Goal: Transaction & Acquisition: Download file/media

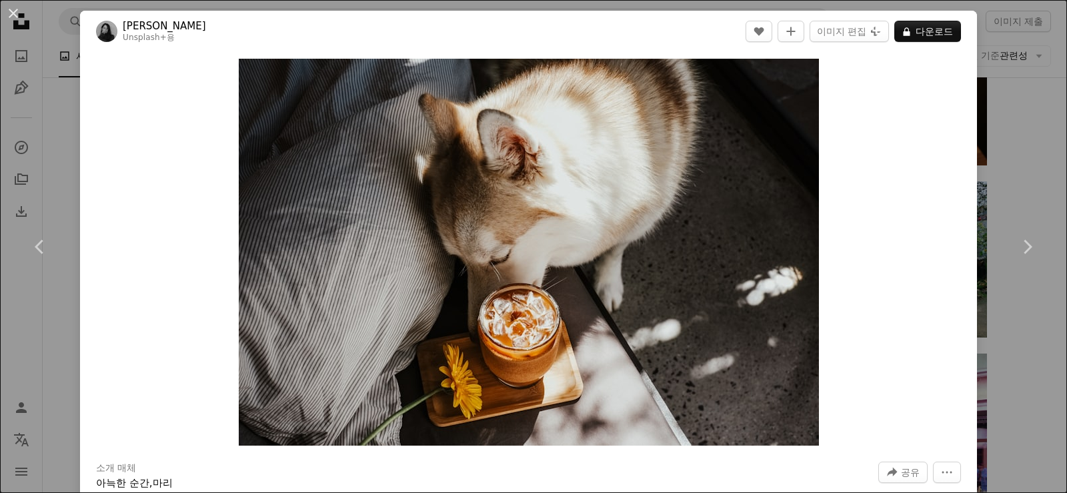
scroll to position [4800, 0]
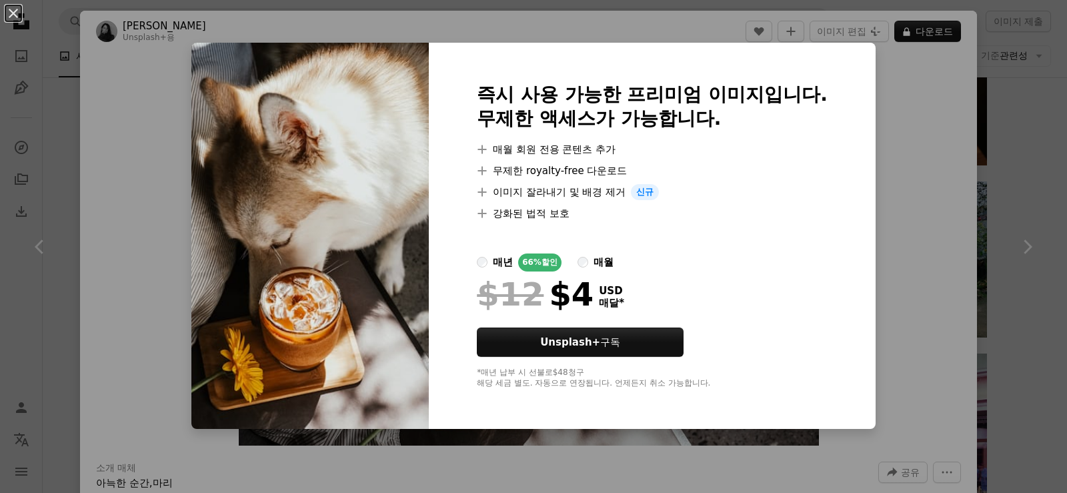
click at [1019, 195] on div "An X shape 즉시 사용 가능한 프리미엄 이미지입니다. 무제한 액세스가 가능합니다. A plus sign 매월 회원 전용 콘텐츠 추가 A…" at bounding box center [533, 246] width 1067 height 493
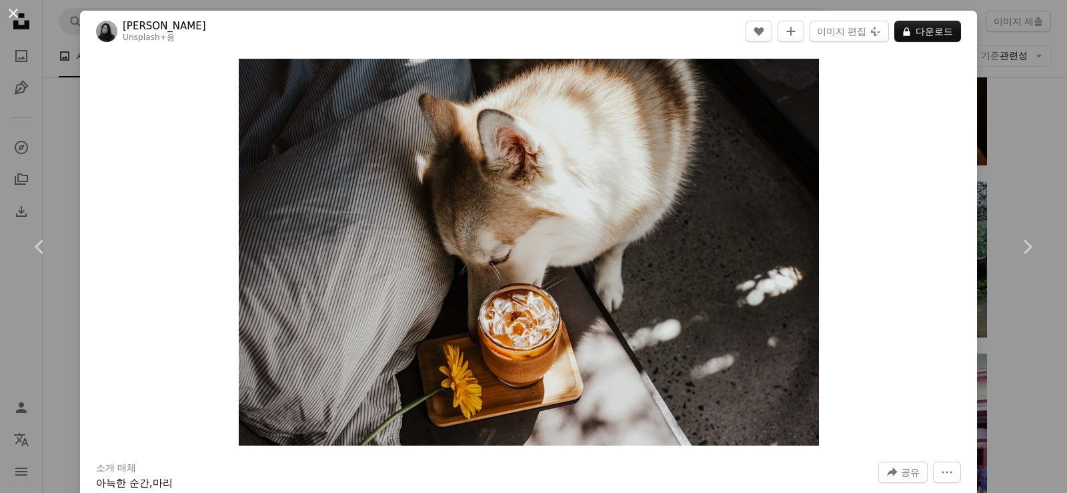
click at [18, 10] on button "An X shape" at bounding box center [13, 13] width 16 height 16
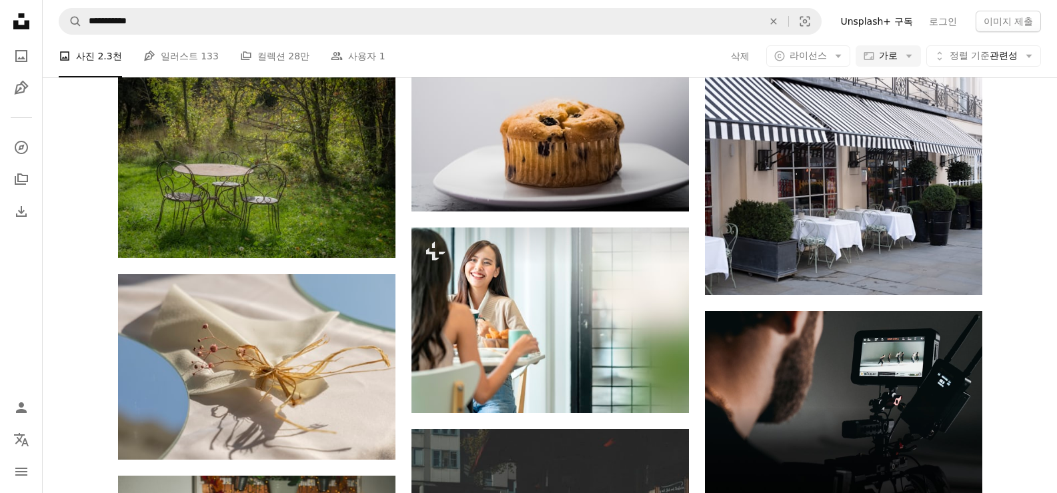
scroll to position [3133, 0]
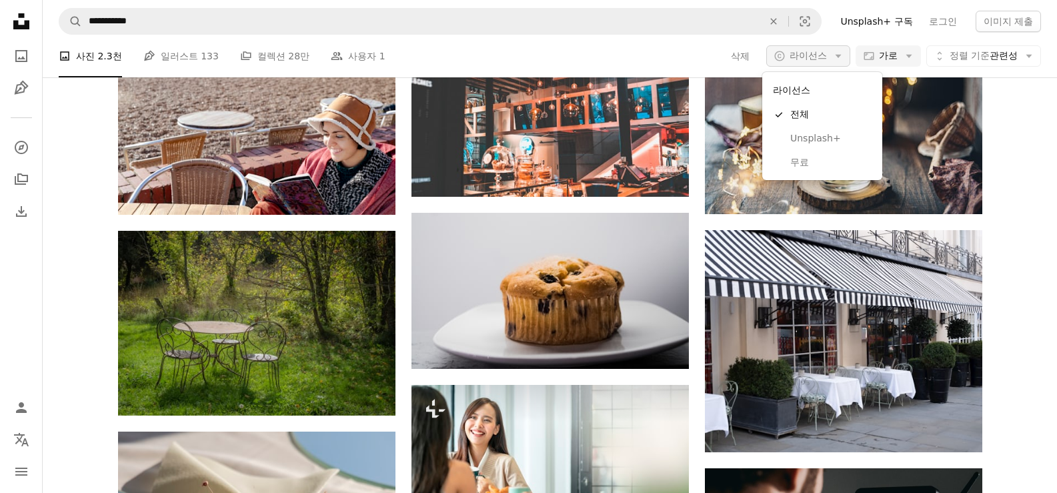
click at [822, 50] on span "라이선스" at bounding box center [807, 55] width 37 height 11
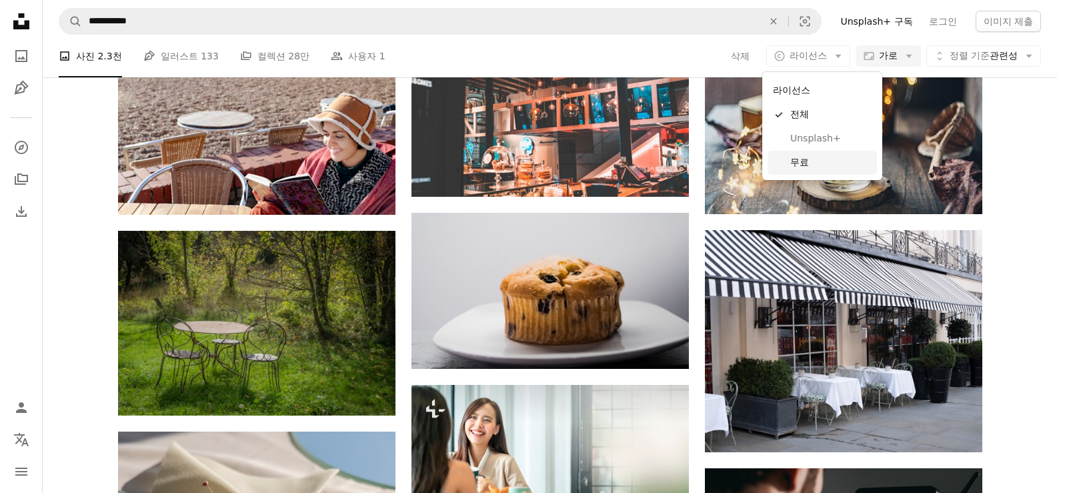
click at [813, 167] on span "무료" at bounding box center [830, 162] width 81 height 13
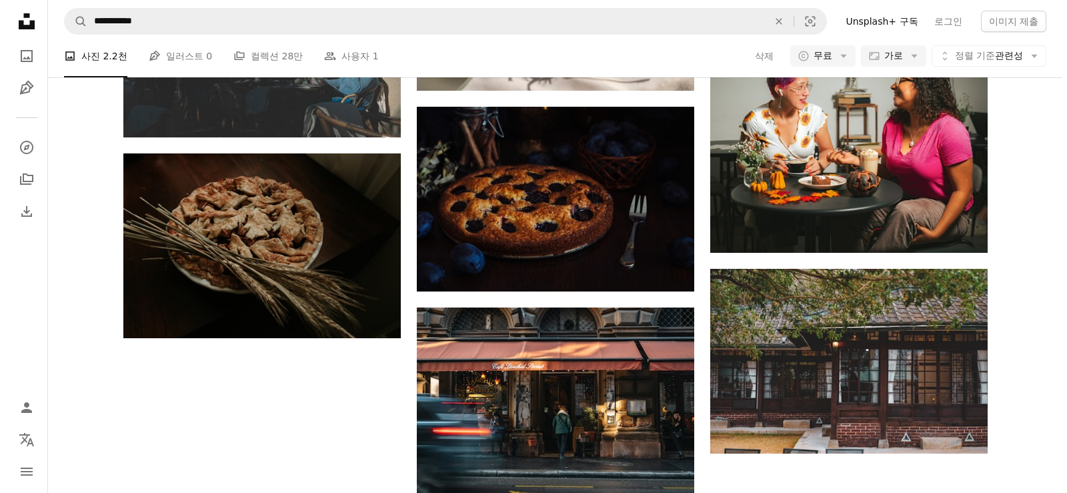
scroll to position [1133, 0]
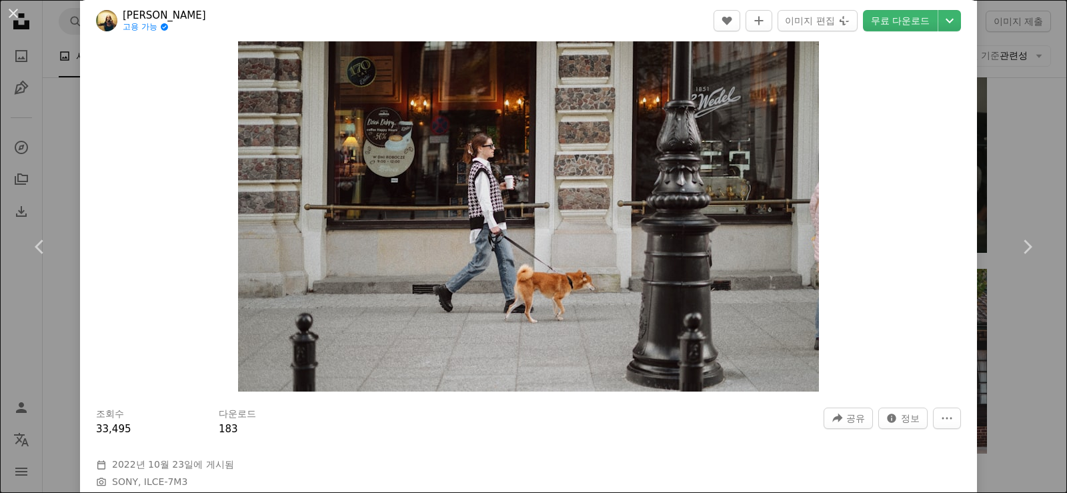
scroll to position [67, 0]
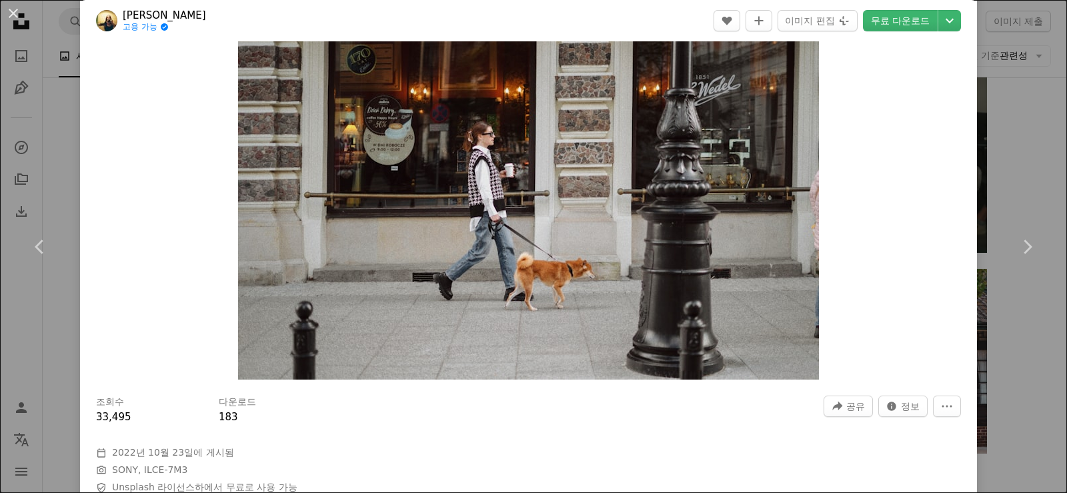
click at [1018, 136] on div "An X shape Chevron left Chevron right Olena Bohovyk 고용 가능 A checkmark inside of…" at bounding box center [533, 246] width 1067 height 493
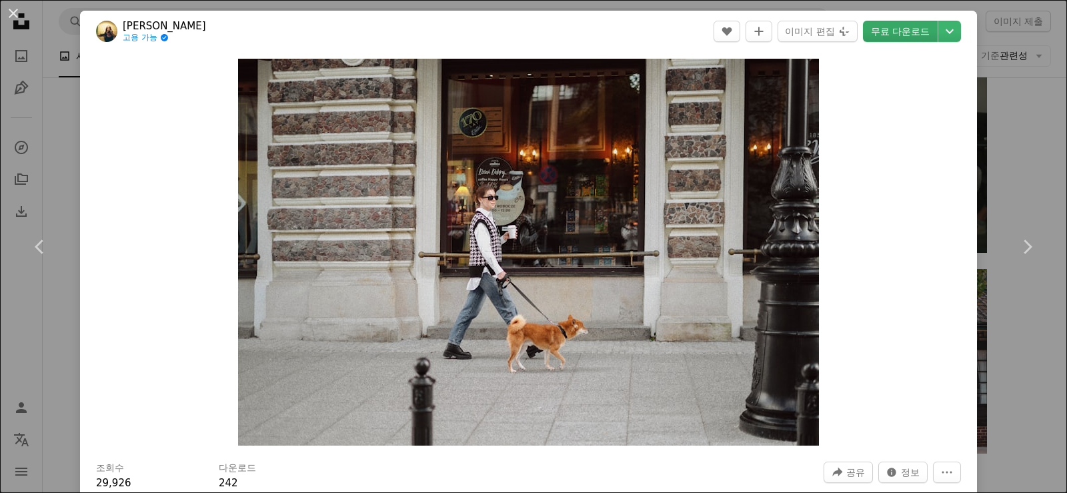
click at [889, 35] on link "무료 다운로드" at bounding box center [900, 31] width 75 height 21
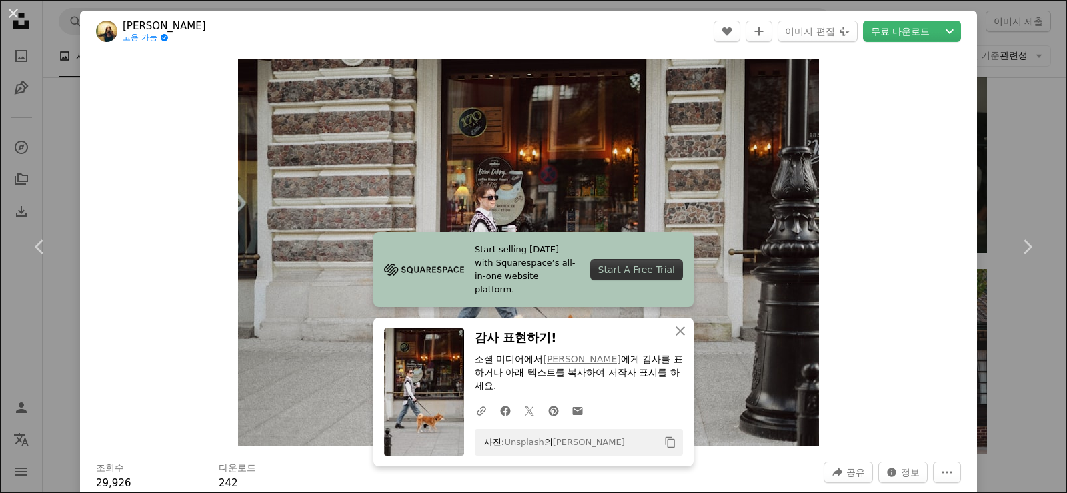
click at [664, 440] on icon "Copy content" at bounding box center [670, 442] width 12 height 12
click at [670, 442] on icon "Copy content" at bounding box center [670, 442] width 12 height 12
drag, startPoint x: 607, startPoint y: 437, endPoint x: 483, endPoint y: 445, distance: 124.2
click at [475, 445] on div "사진: Unsplash 의 [PERSON_NAME] Copy content" at bounding box center [579, 442] width 208 height 27
copy span "사진: Unsplash 의 [PERSON_NAME]"
